Goal: Transaction & Acquisition: Purchase product/service

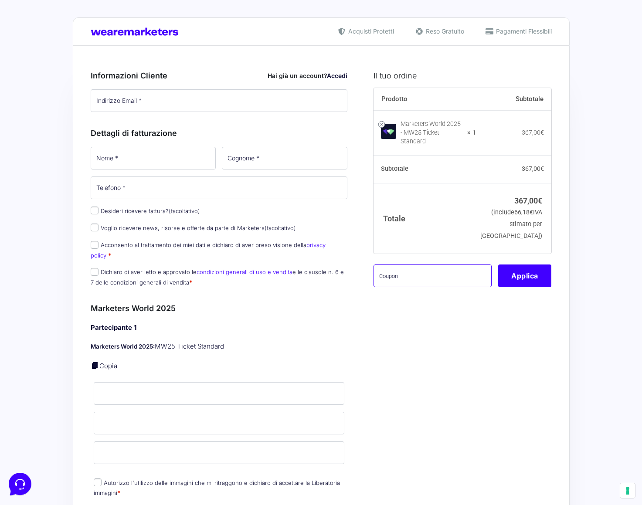
click at [414, 265] on input "text" at bounding box center [433, 276] width 118 height 23
click at [411, 265] on input "text" at bounding box center [433, 276] width 118 height 23
type input "SpnsMK25"
click at [520, 270] on button "Applica" at bounding box center [524, 276] width 53 height 23
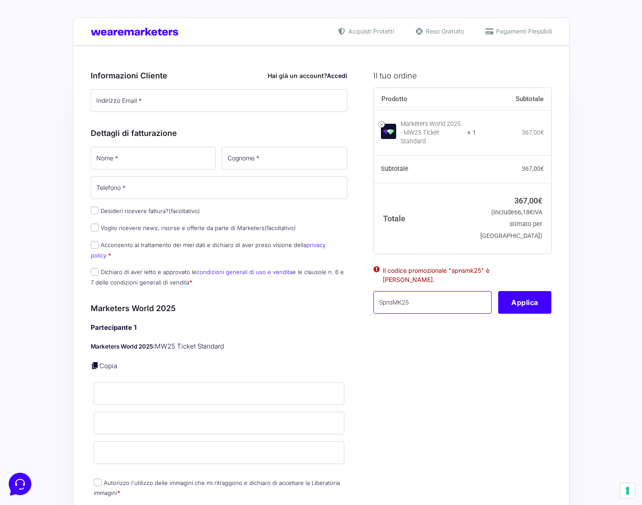
click at [450, 291] on input "SpnsMK25" at bounding box center [433, 302] width 118 height 23
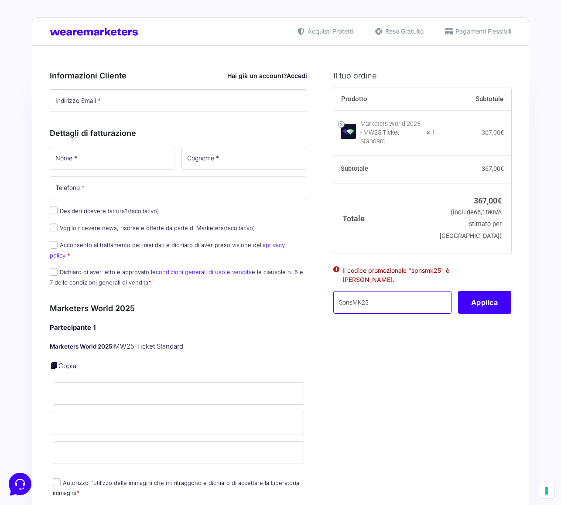
click at [421, 299] on input "SpnsMK25" at bounding box center [392, 302] width 118 height 23
click at [421, 291] on input "SpnsMK25" at bounding box center [392, 302] width 118 height 23
